Goal: Obtain resource: Download file/media

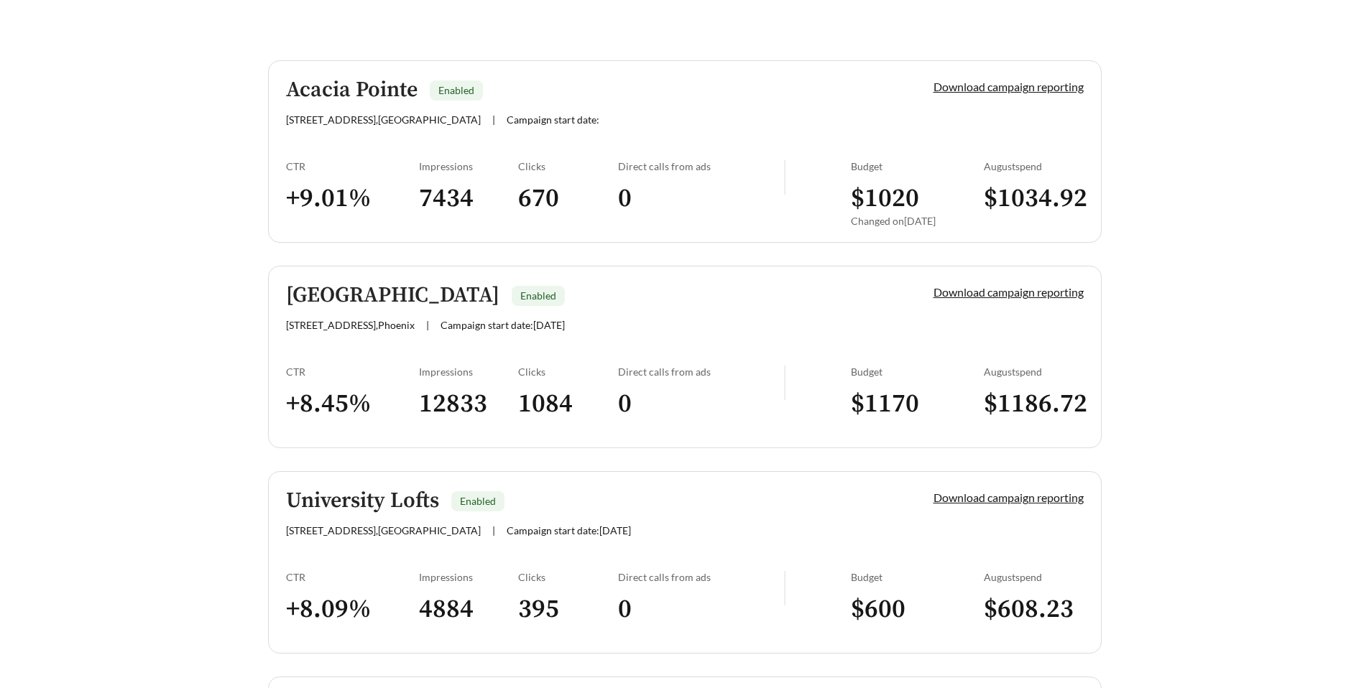
scroll to position [264, 0]
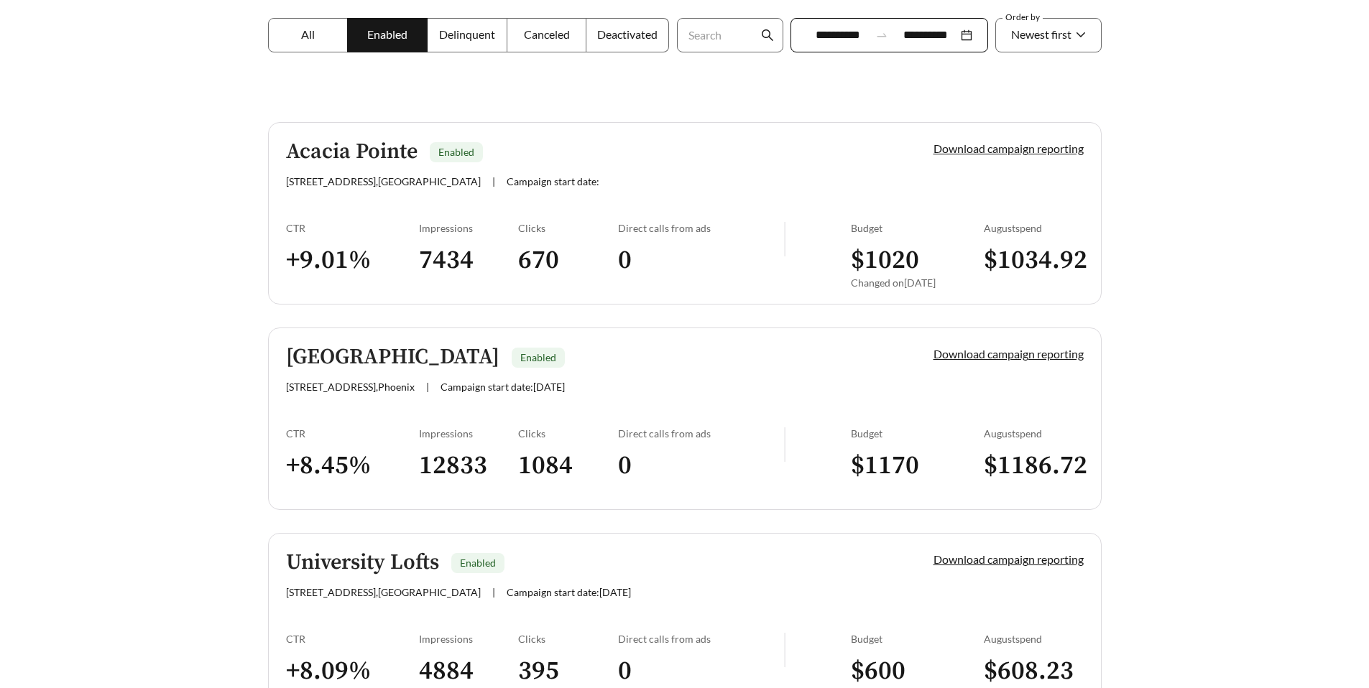
click at [561, 213] on link "Acacia Pointe Enabled [STREET_ADDRESS] | Campaign start date: Download campaign…" at bounding box center [685, 213] width 834 height 183
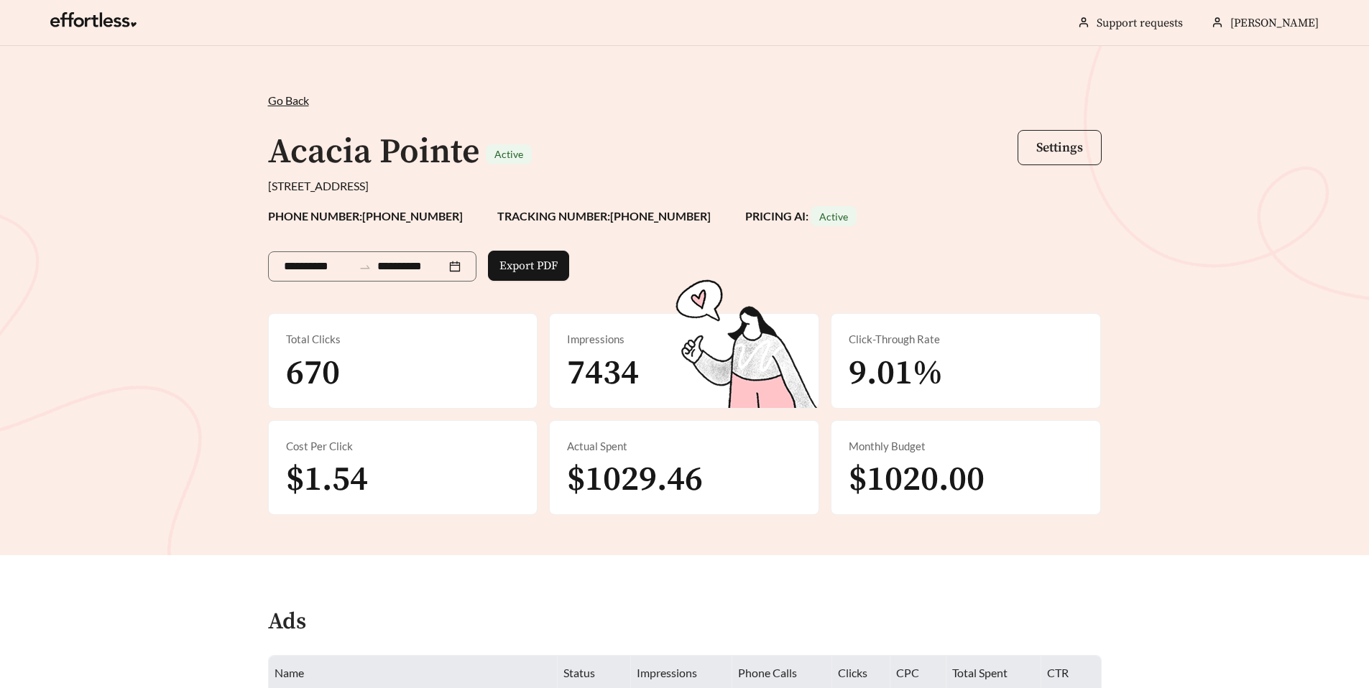
click at [1064, 151] on span "Settings" at bounding box center [1059, 147] width 47 height 17
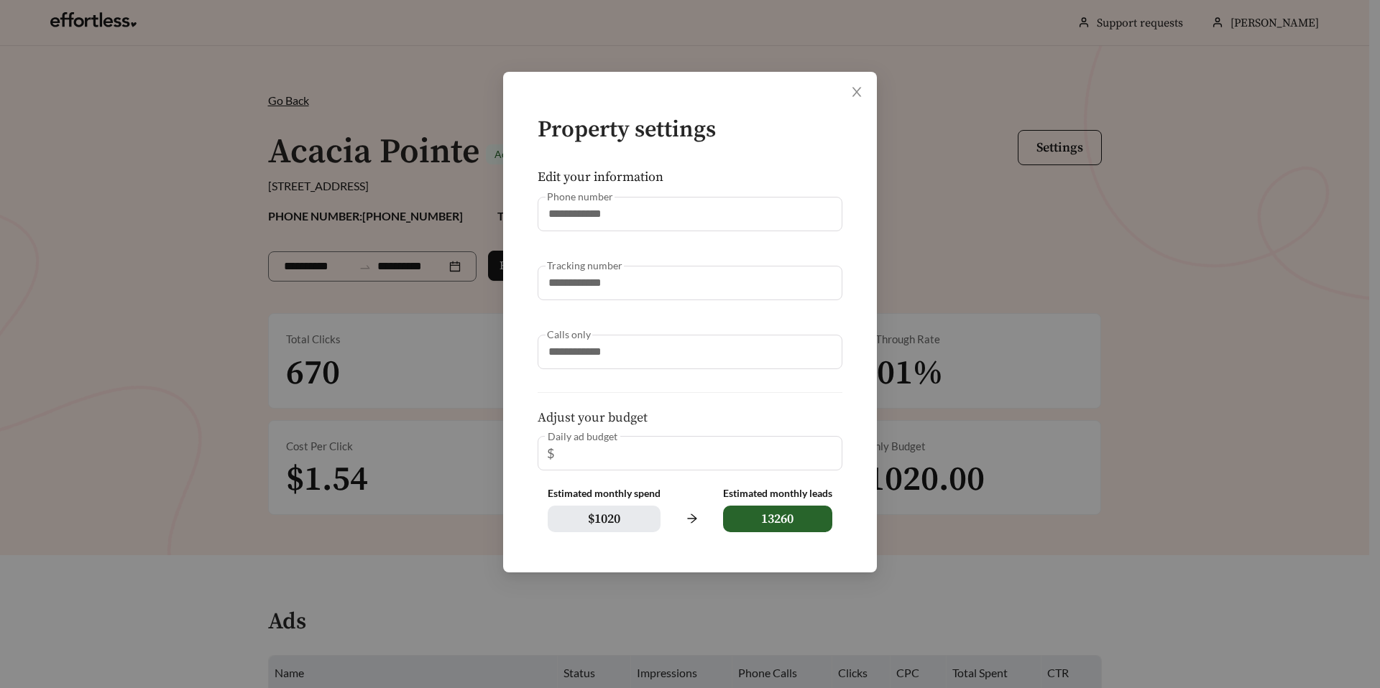
click at [974, 216] on div "**********" at bounding box center [690, 344] width 1380 height 688
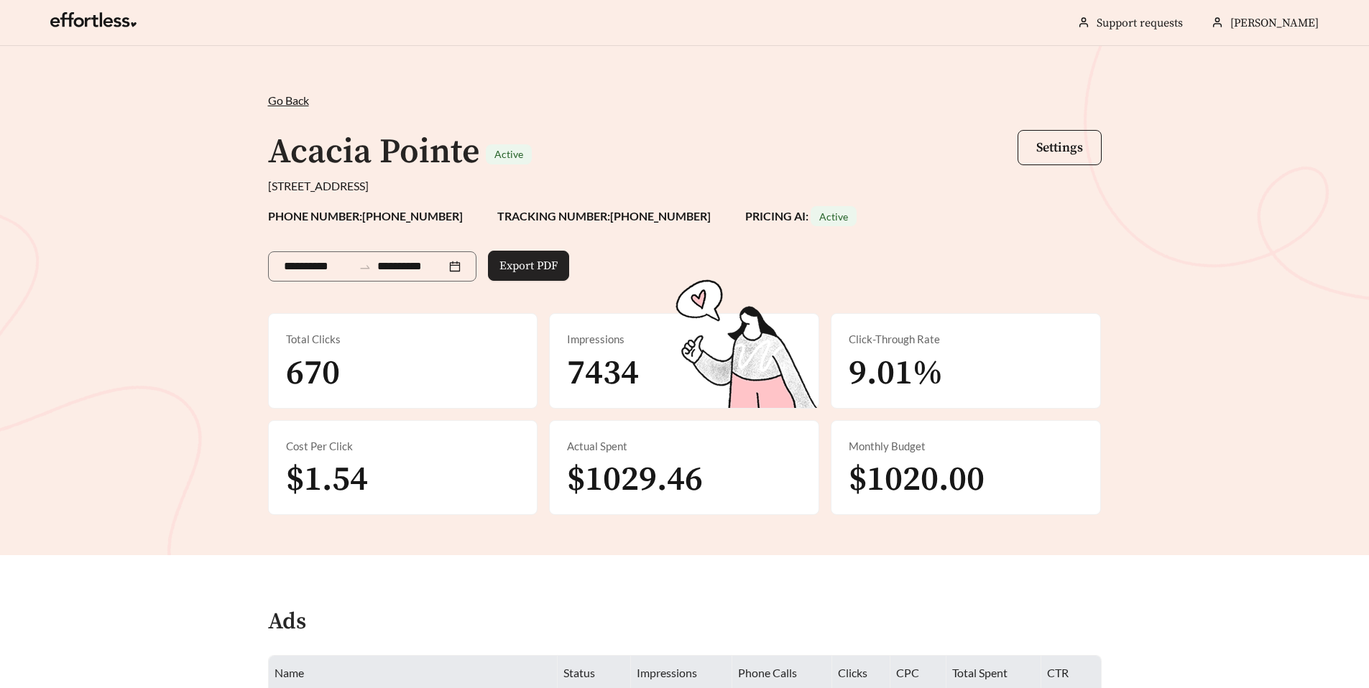
click at [539, 267] on span "Export PDF" at bounding box center [528, 265] width 58 height 17
click at [377, 276] on div "**********" at bounding box center [372, 266] width 208 height 30
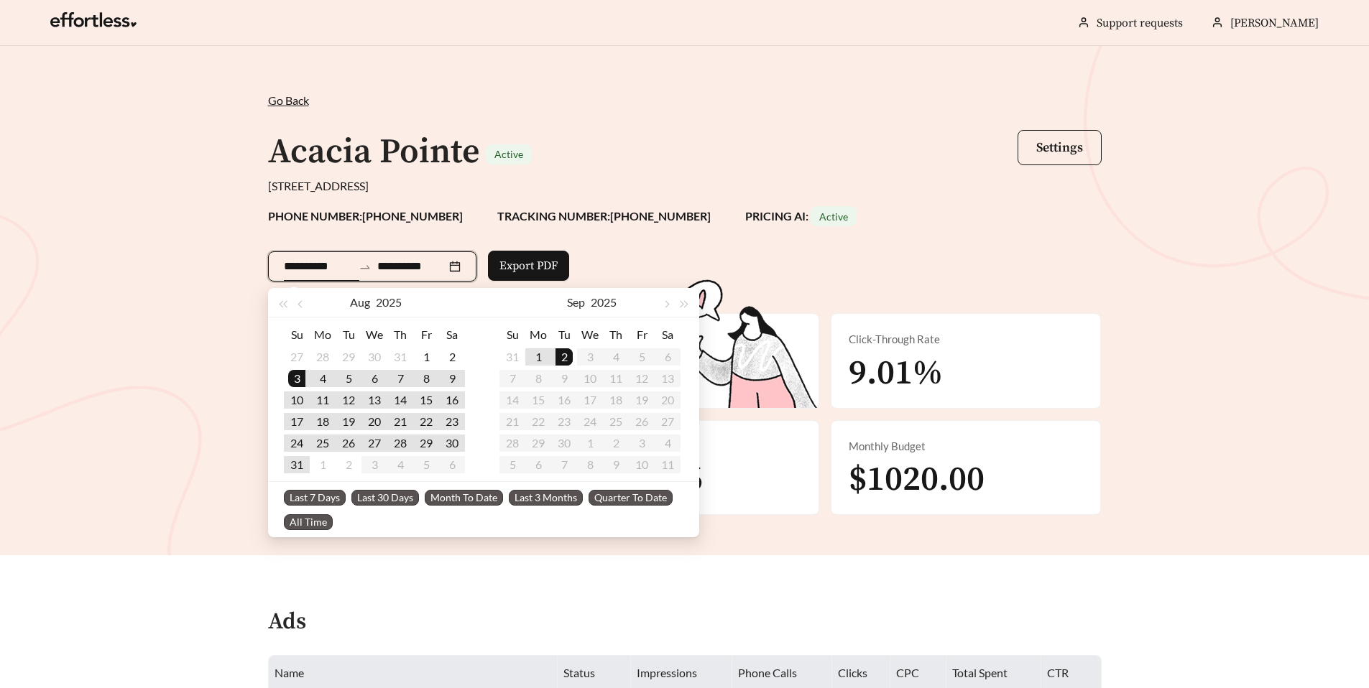
type input "**********"
click at [384, 493] on span "Last 30 Days" at bounding box center [385, 498] width 68 height 16
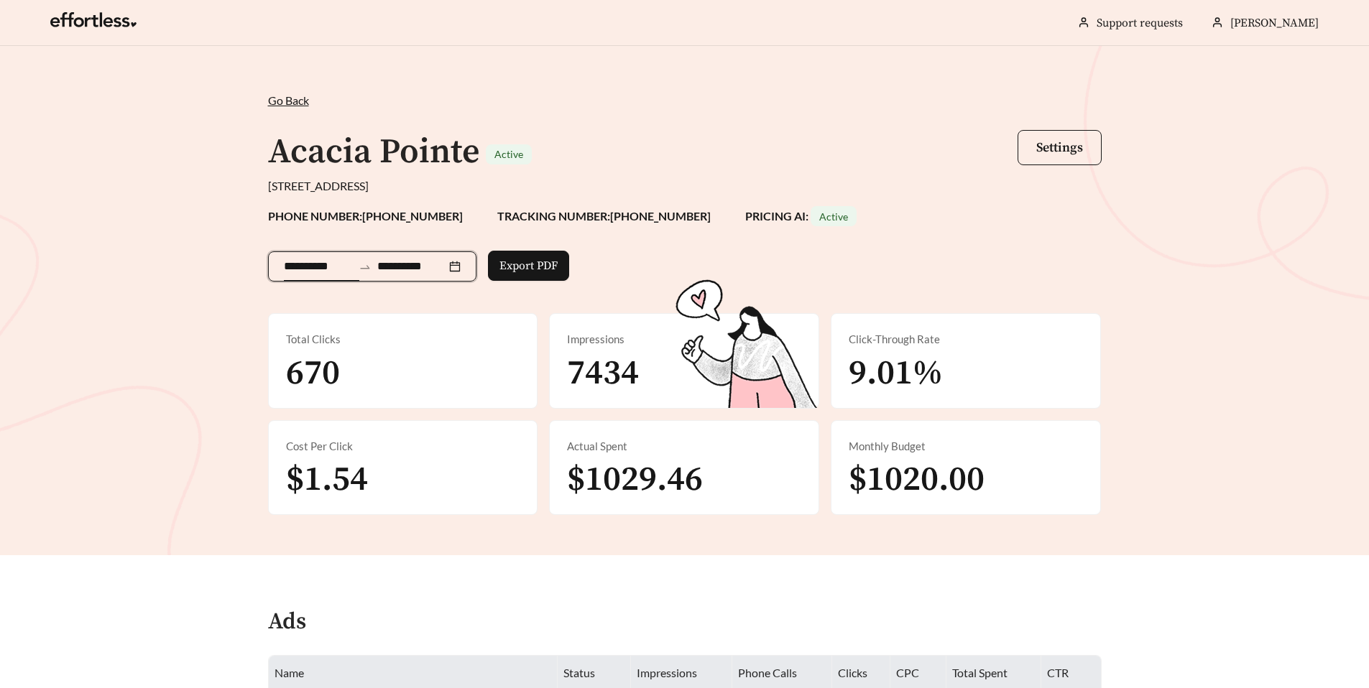
click at [149, 299] on div "**********" at bounding box center [684, 300] width 1369 height 509
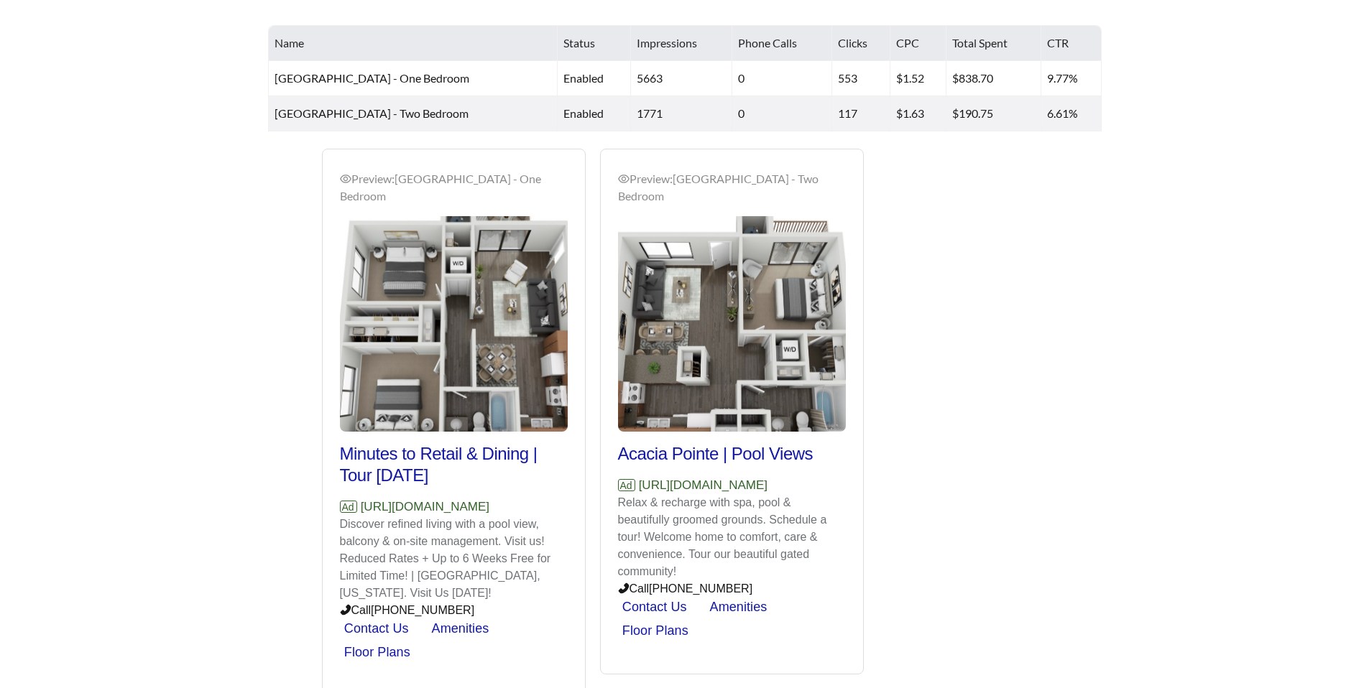
scroll to position [672, 0]
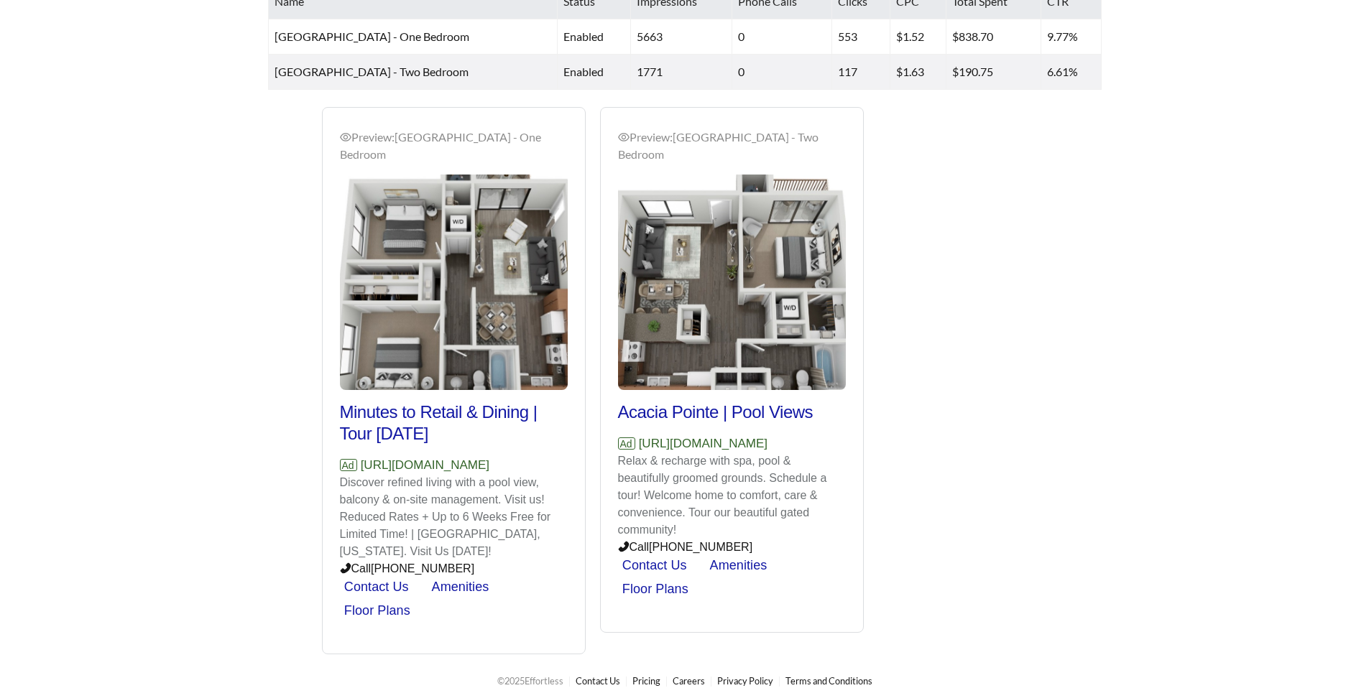
scroll to position [264, 0]
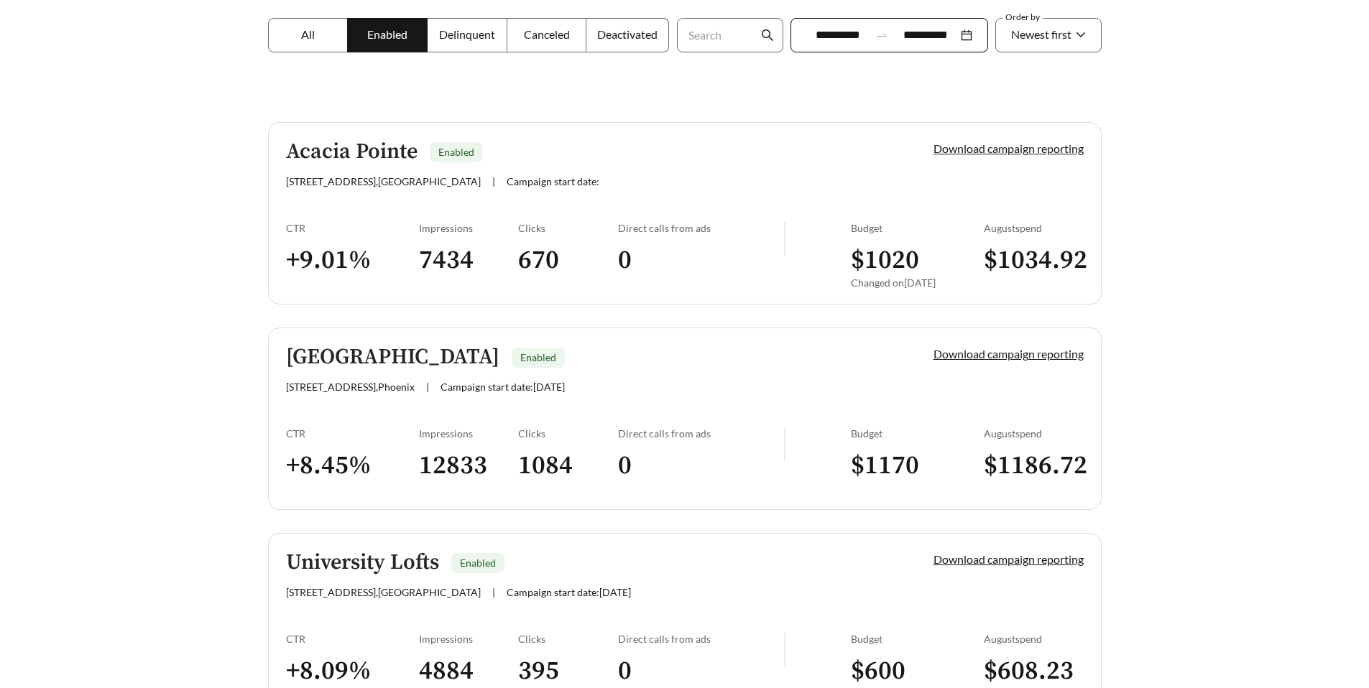
click at [437, 465] on h3 "12833" at bounding box center [469, 466] width 100 height 32
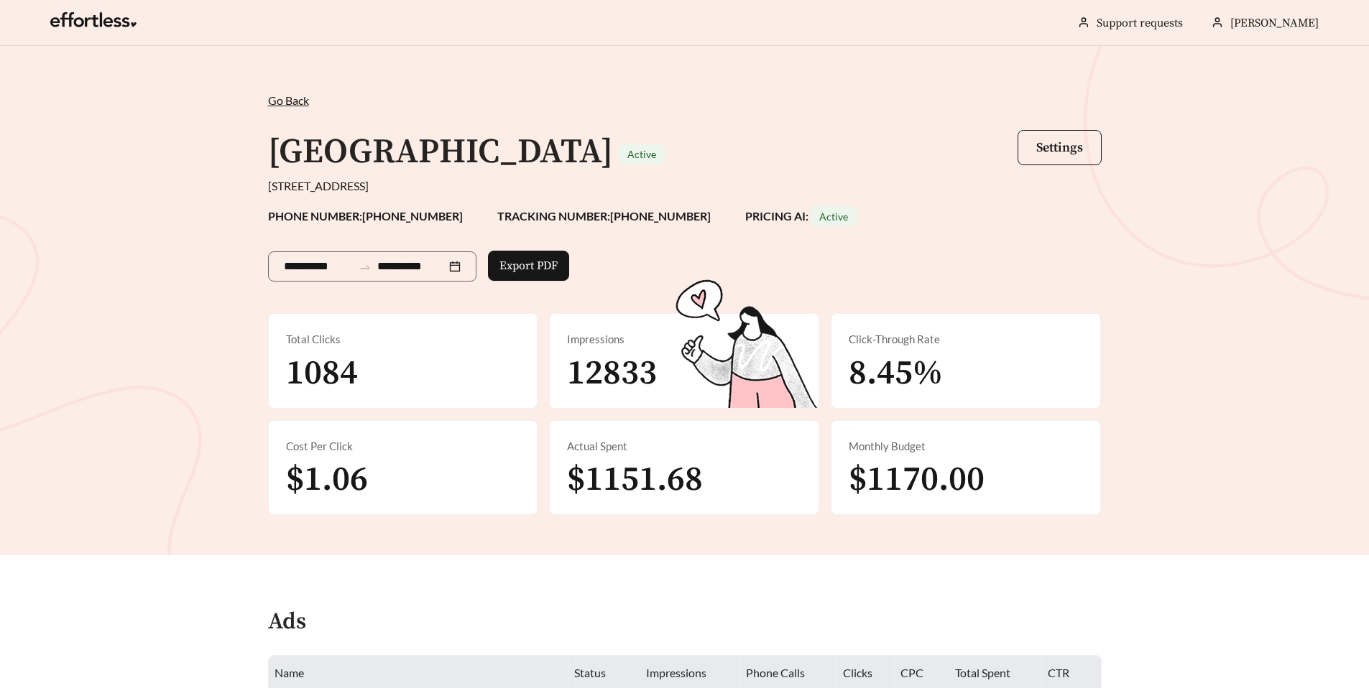
click at [620, 354] on span "12833" at bounding box center [612, 373] width 90 height 43
drag, startPoint x: 611, startPoint y: 332, endPoint x: 680, endPoint y: 345, distance: 70.9
click at [611, 333] on div "Impressions" at bounding box center [684, 339] width 234 height 17
click at [719, 356] on img at bounding box center [746, 344] width 143 height 129
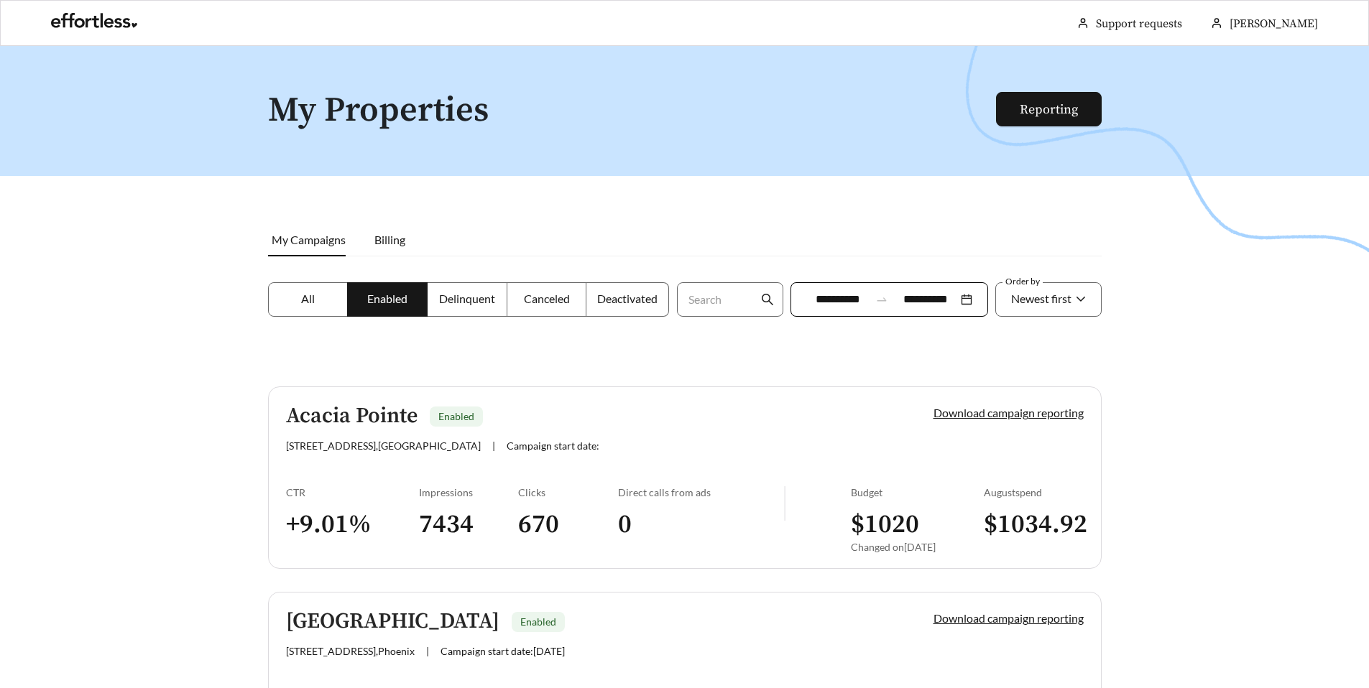
scroll to position [264, 0]
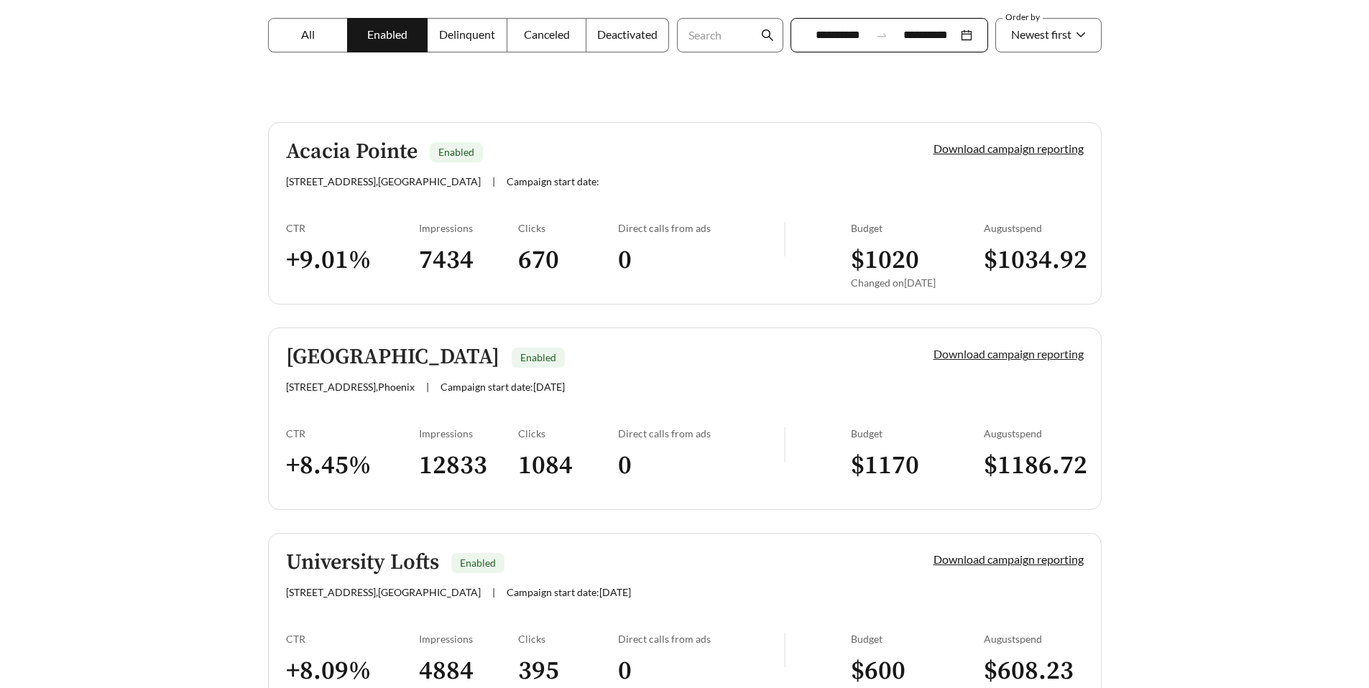
click at [963, 356] on link "Download campaign reporting" at bounding box center [1008, 354] width 150 height 14
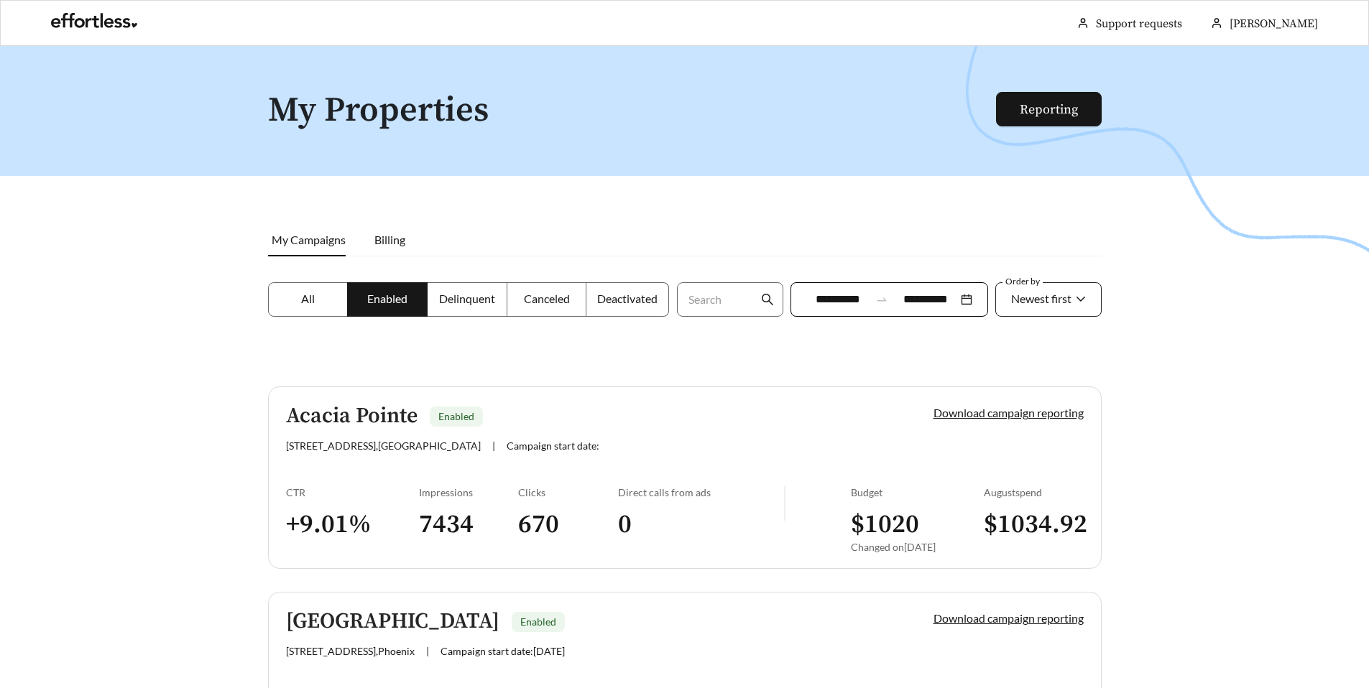
click at [1018, 303] on span "Newest first" at bounding box center [1041, 299] width 60 height 14
click at [956, 411] on link "Download campaign reporting" at bounding box center [1008, 413] width 150 height 14
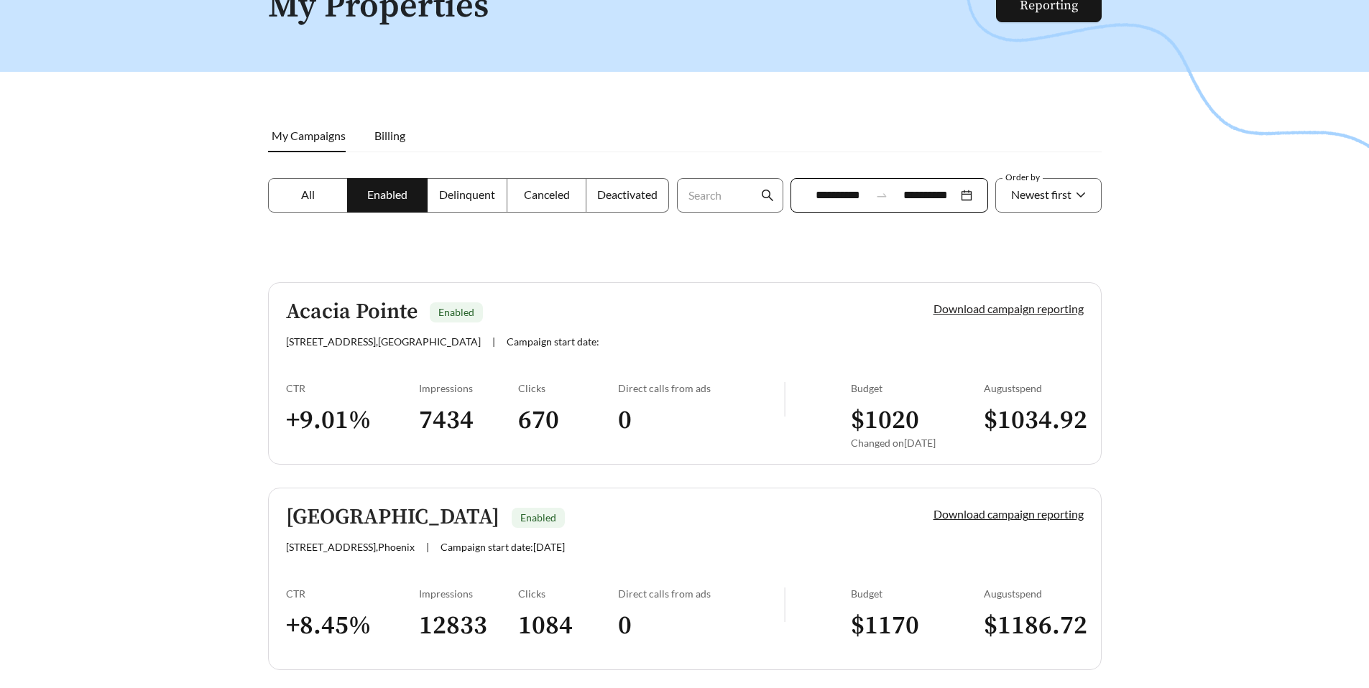
click at [987, 310] on link "Download campaign reporting" at bounding box center [1008, 309] width 150 height 14
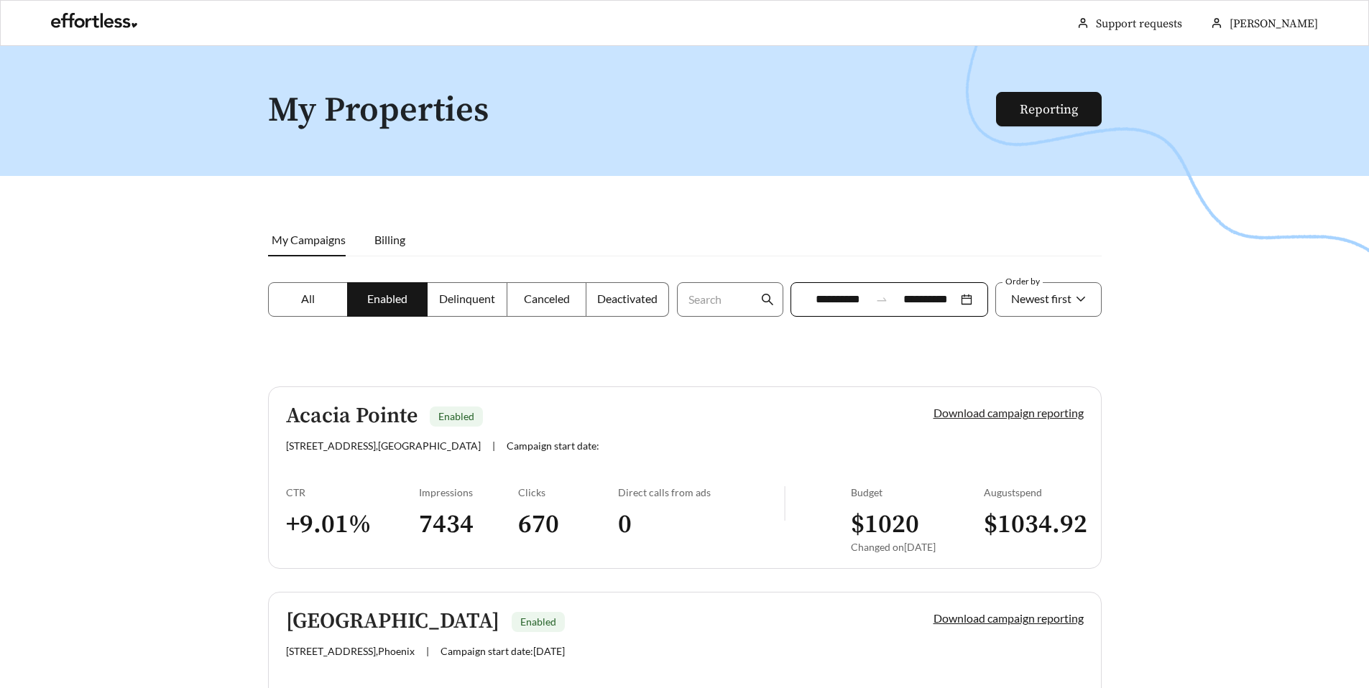
click at [990, 409] on link "Download campaign reporting" at bounding box center [1008, 413] width 150 height 14
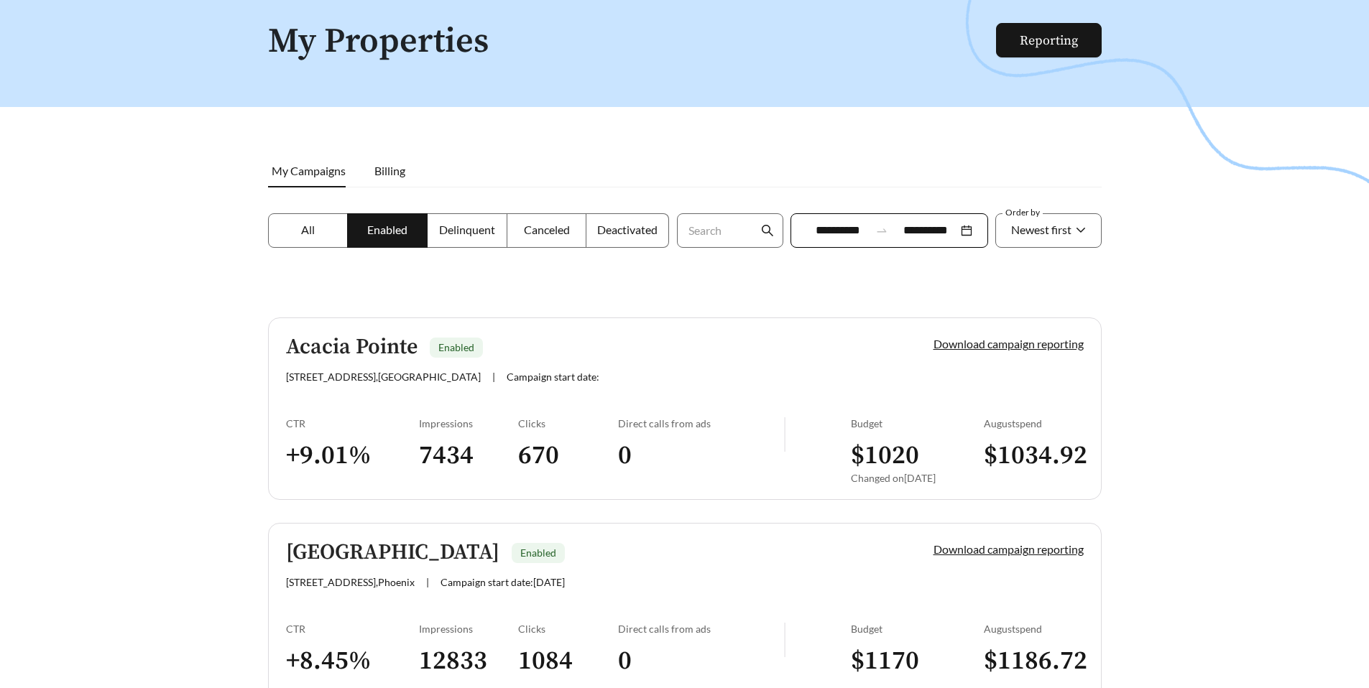
scroll to position [131, 0]
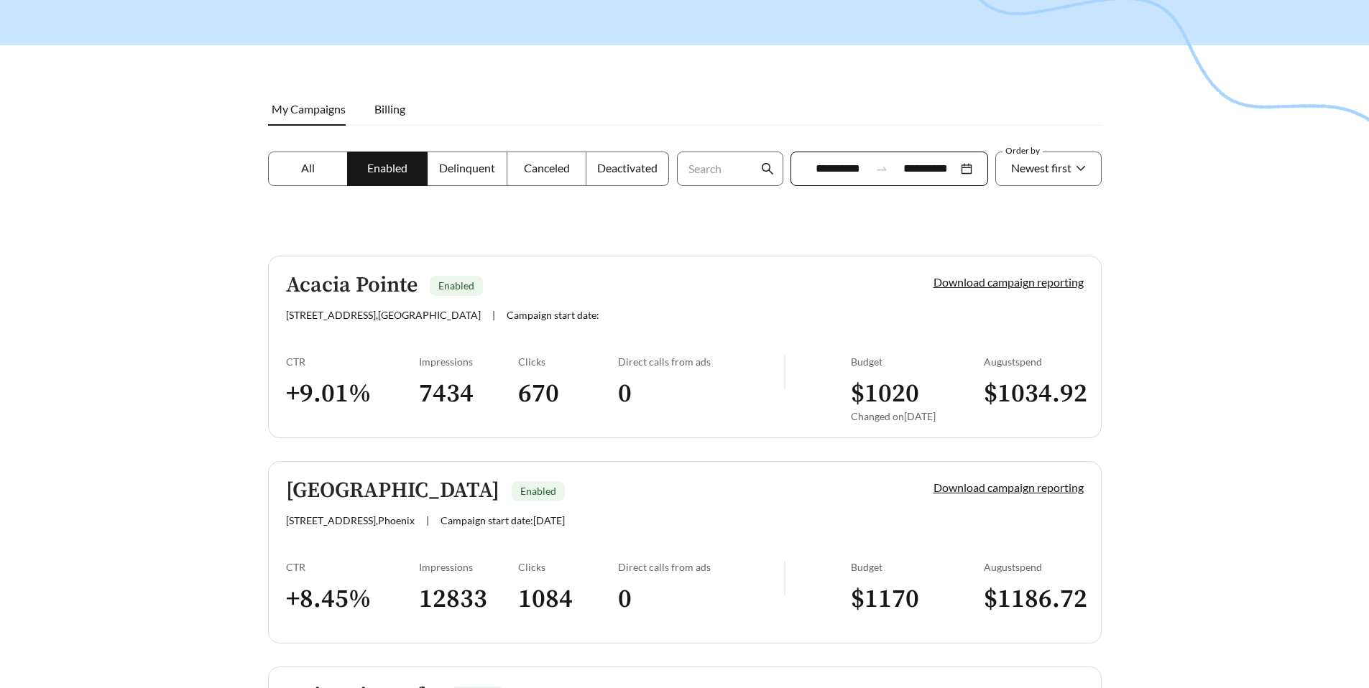
click at [999, 498] on div "Download campaign reporting" at bounding box center [984, 502] width 200 height 47
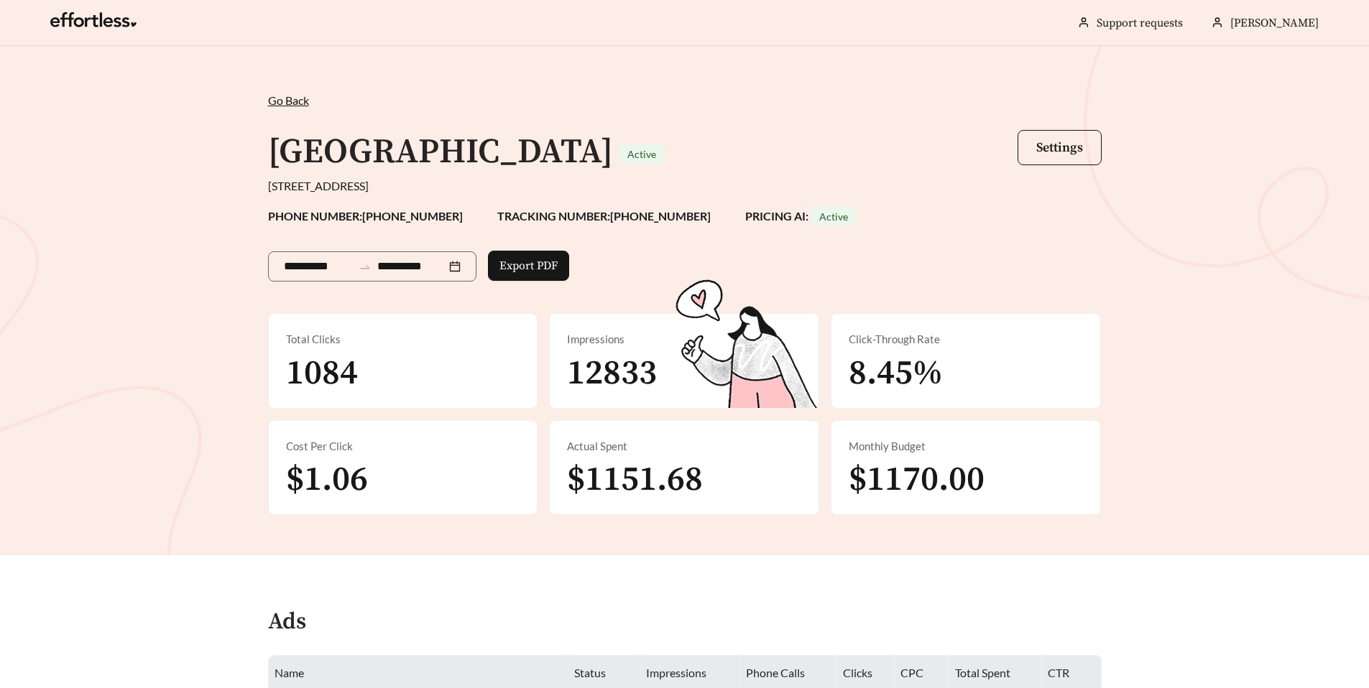
click at [997, 484] on div "Monthly Budget $1170.00" at bounding box center [965, 468] width 269 height 94
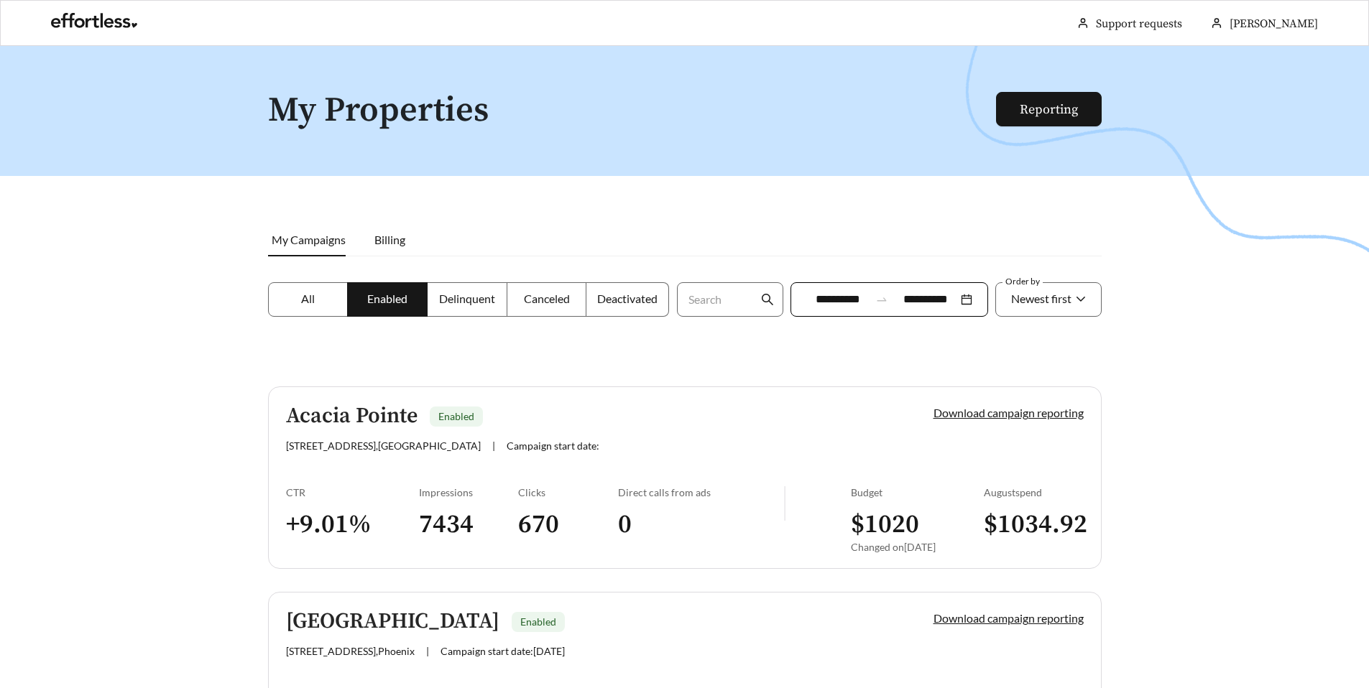
scroll to position [131, 0]
